Goal: Task Accomplishment & Management: Complete application form

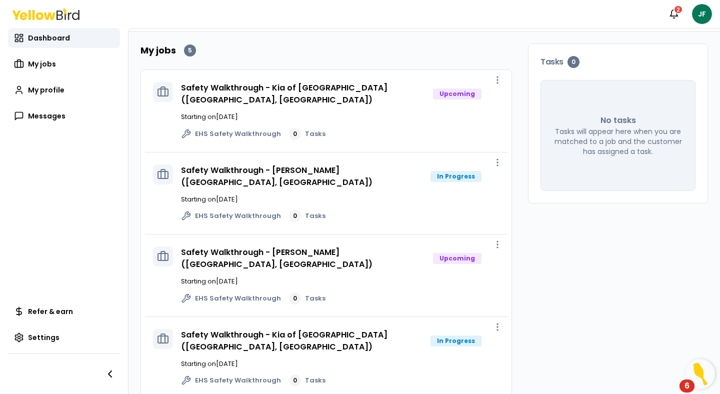
scroll to position [52, 0]
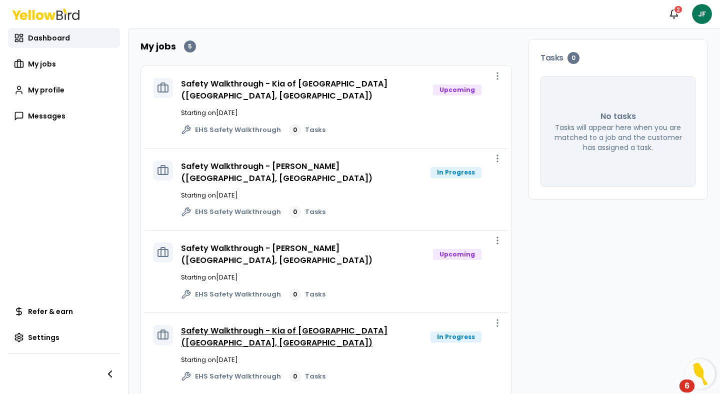
click at [373, 325] on link "Safety Walkthrough - Kia of [GEOGRAPHIC_DATA] ([GEOGRAPHIC_DATA], [GEOGRAPHIC_D…" at bounding box center [284, 337] width 207 height 24
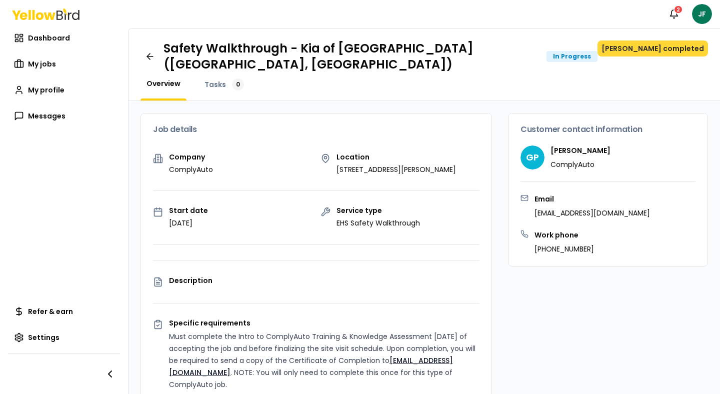
click at [673, 46] on button "[PERSON_NAME] completed" at bounding box center [653, 49] width 111 height 16
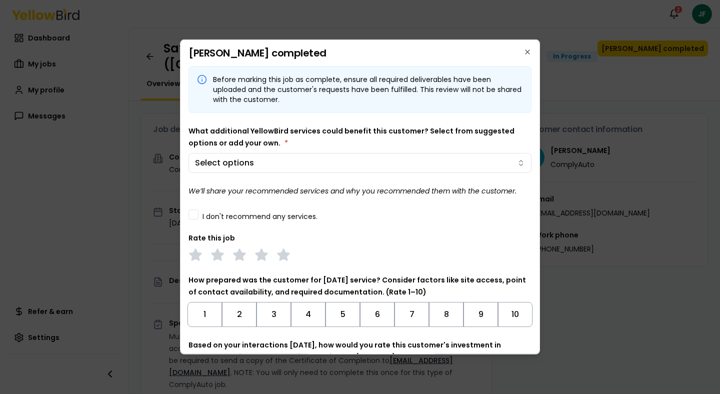
click at [197, 214] on button "I don't recommend any services." at bounding box center [194, 215] width 10 height 10
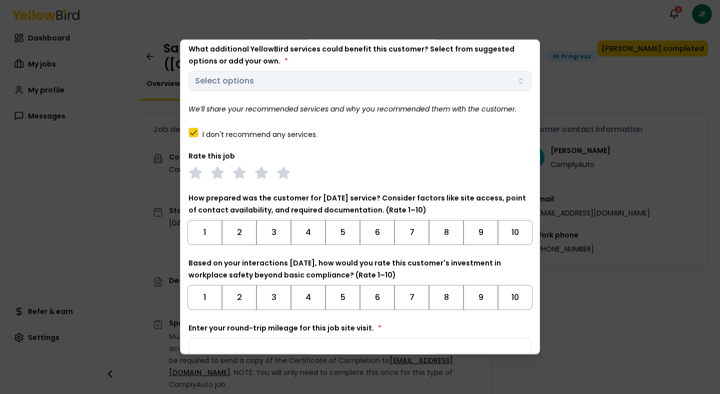
scroll to position [83, 0]
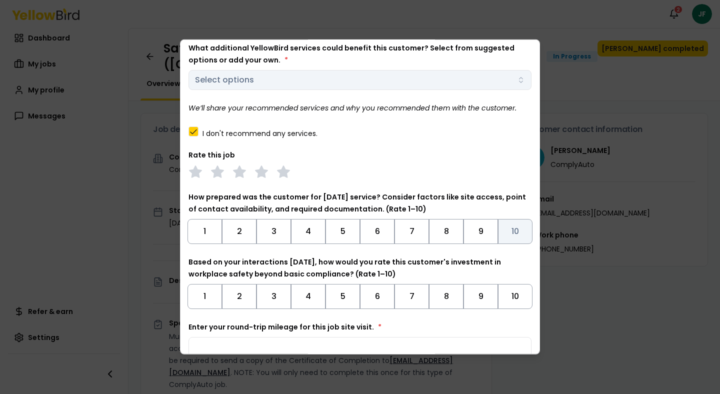
click at [508, 226] on button "10" at bounding box center [515, 231] width 35 height 25
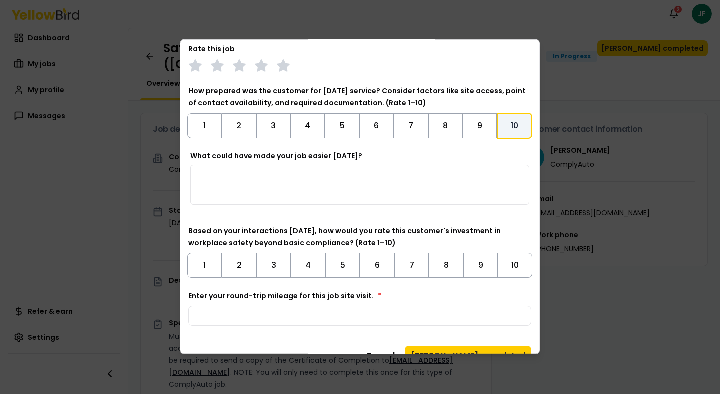
scroll to position [209, 0]
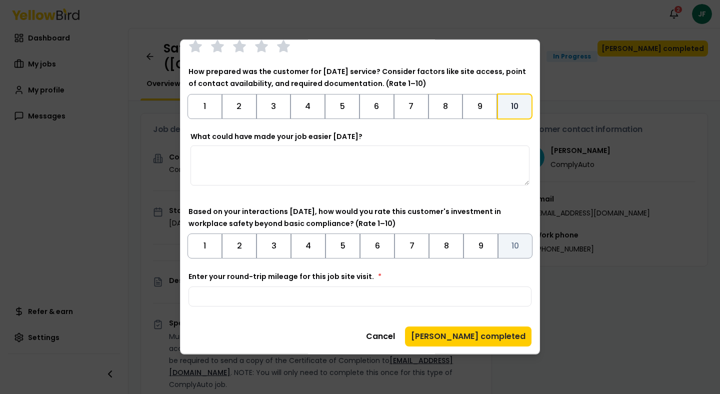
click at [505, 251] on button "10" at bounding box center [515, 246] width 35 height 25
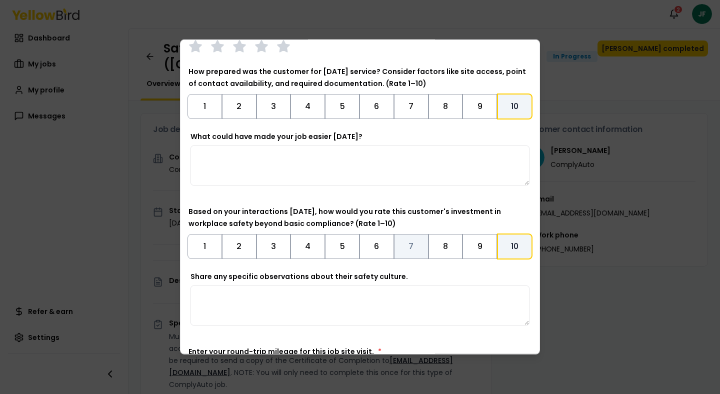
click at [419, 250] on button "7" at bounding box center [411, 246] width 35 height 25
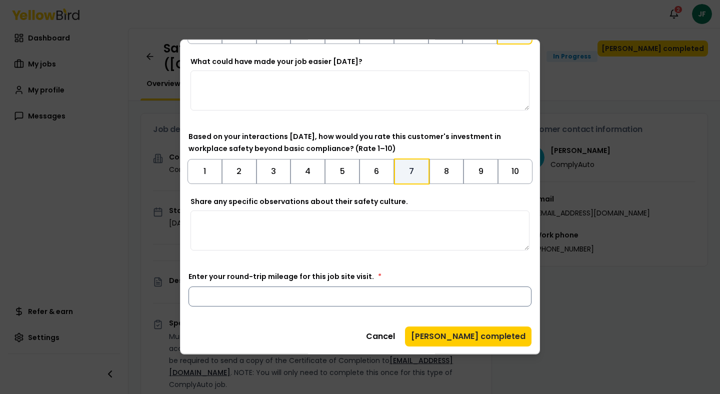
click at [406, 299] on input "Enter your round-trip mileage for this job site visit. *" at bounding box center [360, 297] width 343 height 20
type input "*"
click at [477, 342] on button "[PERSON_NAME] completed" at bounding box center [468, 337] width 127 height 20
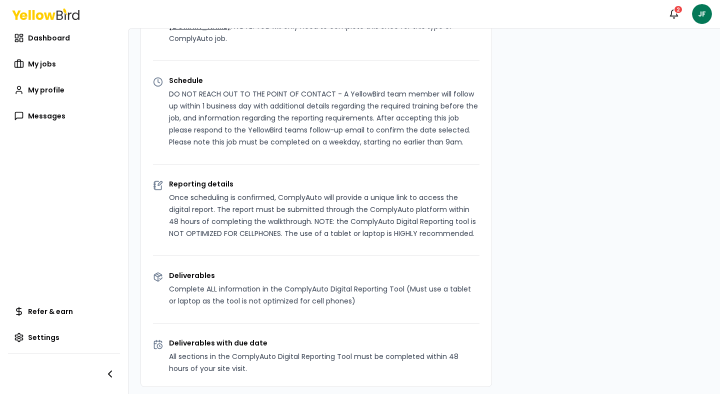
scroll to position [0, 0]
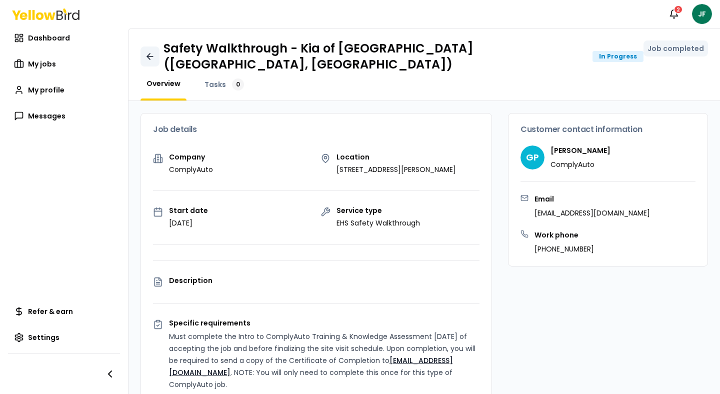
click at [144, 48] on link at bounding box center [150, 57] width 19 height 20
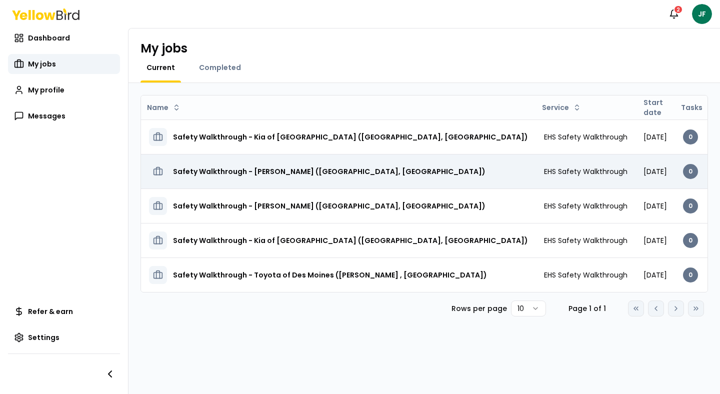
click at [290, 168] on h3 "Safety Walkthrough - [PERSON_NAME] ([GEOGRAPHIC_DATA], [GEOGRAPHIC_DATA])" at bounding box center [329, 172] width 313 height 18
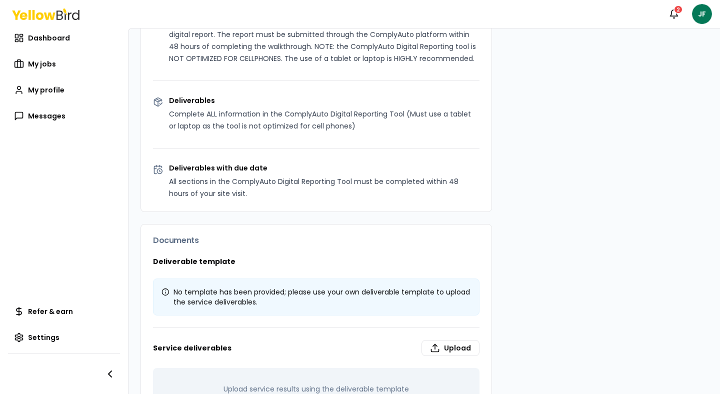
scroll to position [550, 0]
